Goal: Navigation & Orientation: Go to known website

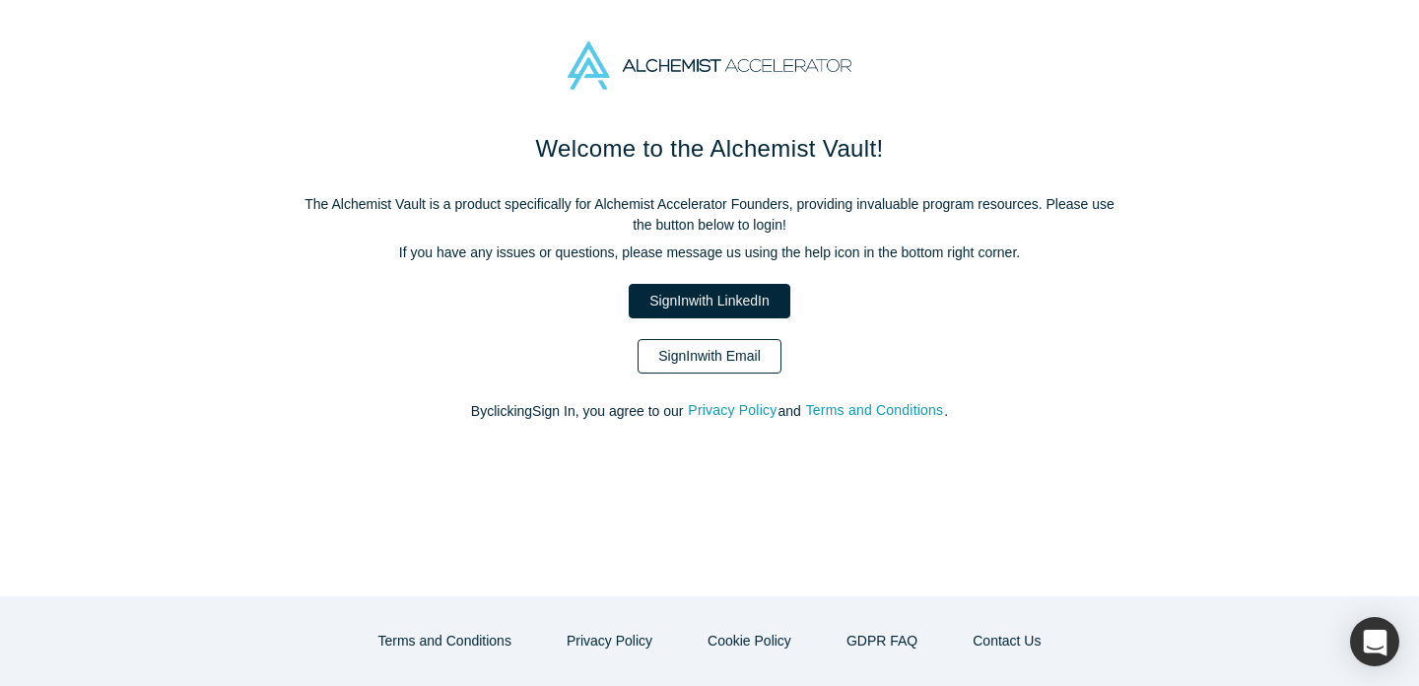
click at [727, 365] on link "Sign In with Email" at bounding box center [710, 356] width 144 height 34
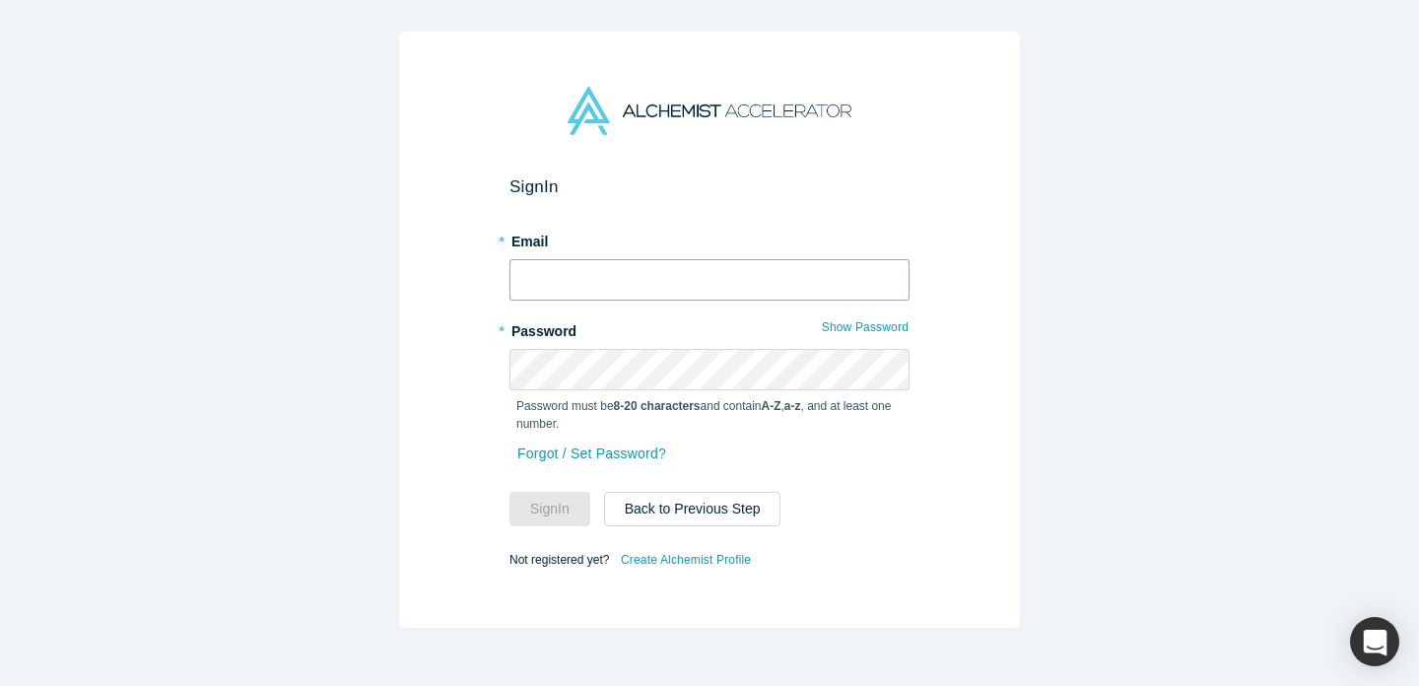
type input "[PERSON_NAME][EMAIL_ADDRESS][DOMAIN_NAME]"
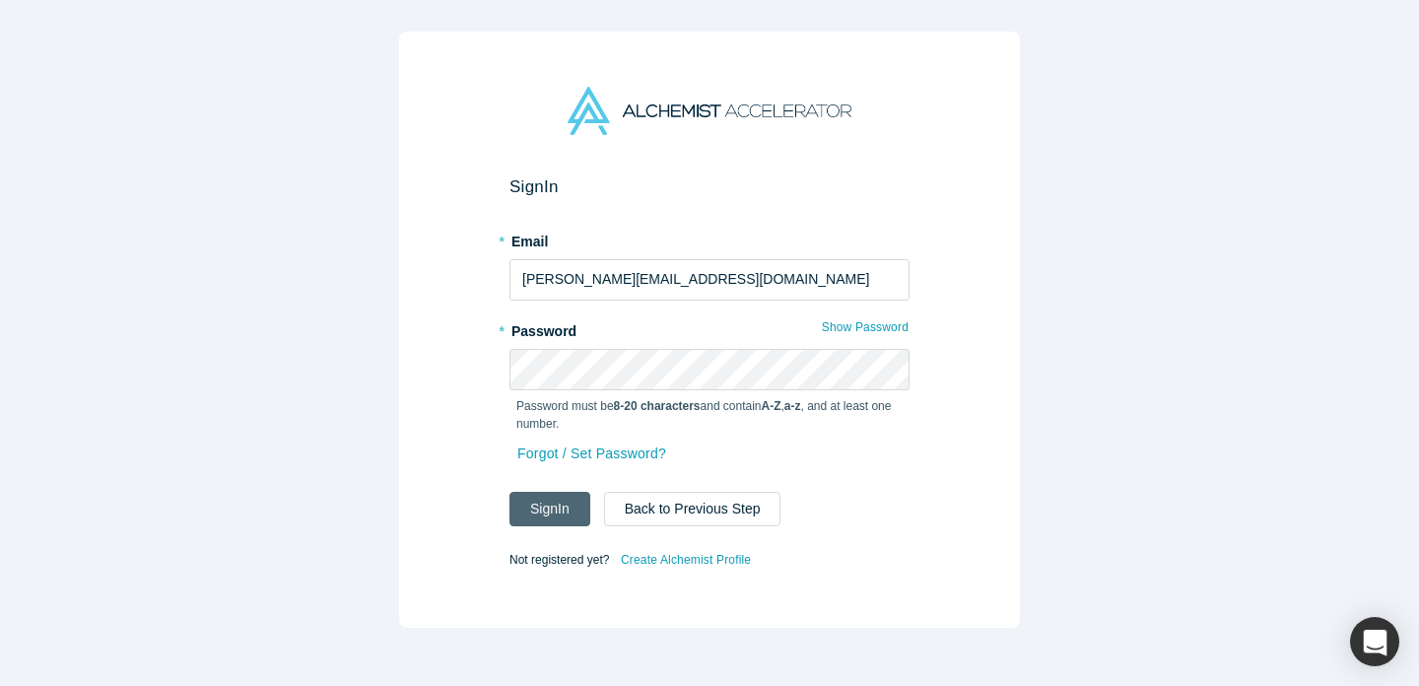
click at [570, 515] on button "Sign In" at bounding box center [549, 509] width 81 height 34
